Goal: Transaction & Acquisition: Register for event/course

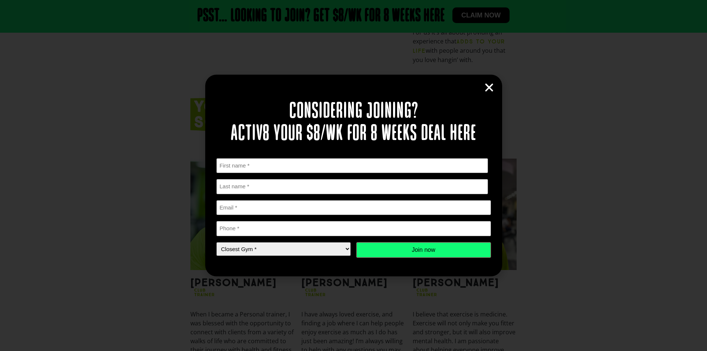
scroll to position [668, 0]
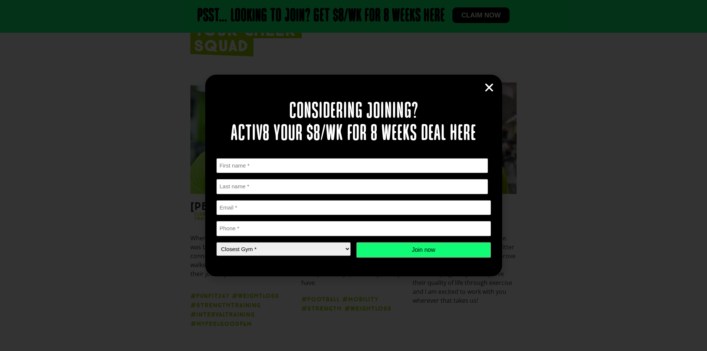
click at [494, 86] on icon "Close" at bounding box center [489, 87] width 11 height 11
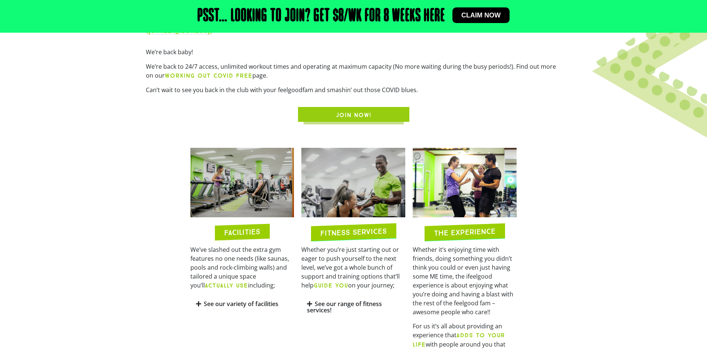
scroll to position [334, 0]
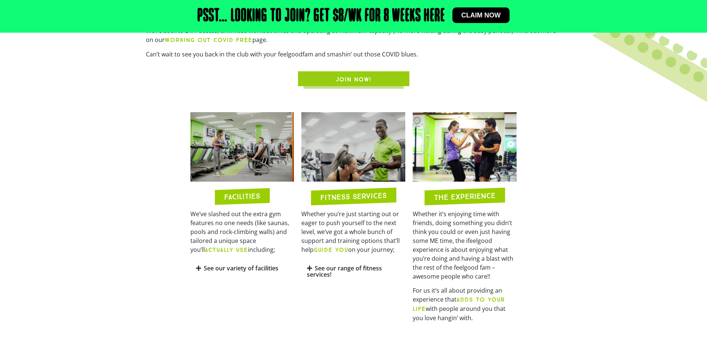
click at [218, 267] on link "See our variety of facilities" at bounding box center [241, 268] width 75 height 8
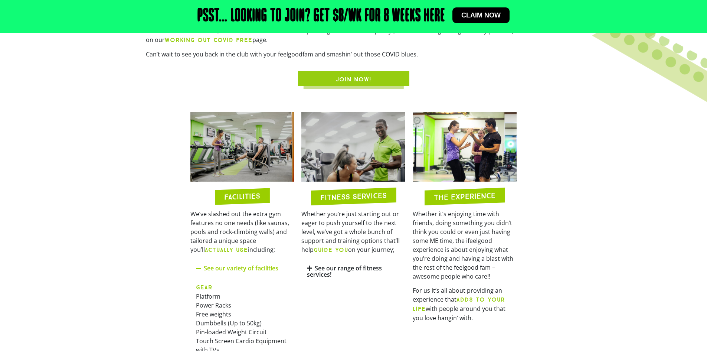
click at [599, 232] on section "FACILITIES We’ve slashed out the extra gym features no one needs (like saunas, …" at bounding box center [353, 293] width 707 height 370
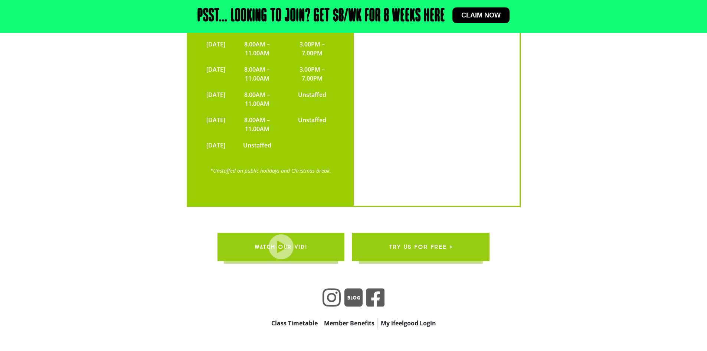
scroll to position [1855, 0]
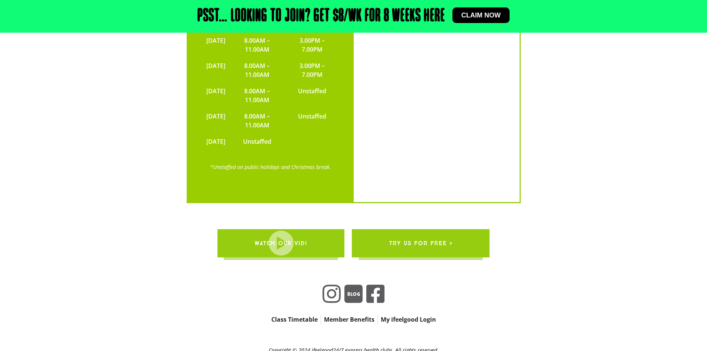
click at [443, 233] on span "try us for free >" at bounding box center [420, 243] width 63 height 21
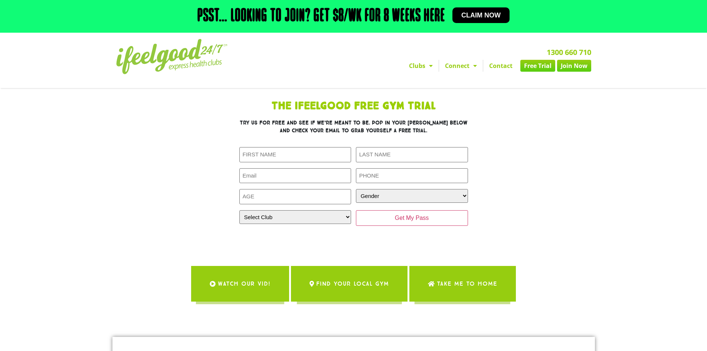
click at [511, 178] on div "The IfeelGood Free Gym Trial Try us for free and see if we’re meant to be. Pop …" at bounding box center [354, 170] width 334 height 146
click at [592, 185] on section "The IfeelGood Free Gym Trial Try us for free and see if we’re meant to be. Pop …" at bounding box center [353, 206] width 707 height 236
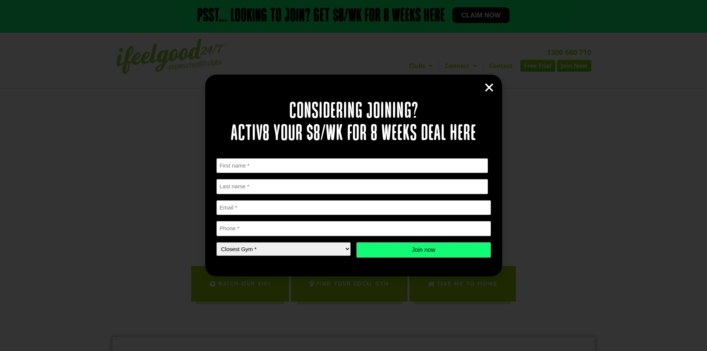
click at [493, 82] on icon "Close" at bounding box center [489, 87] width 11 height 11
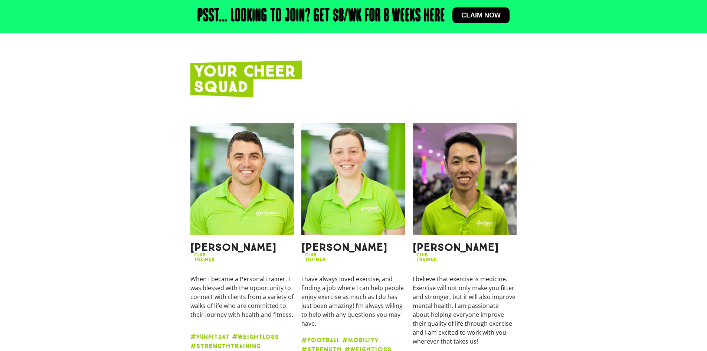
scroll to position [632, 0]
